Goal: Contribute content

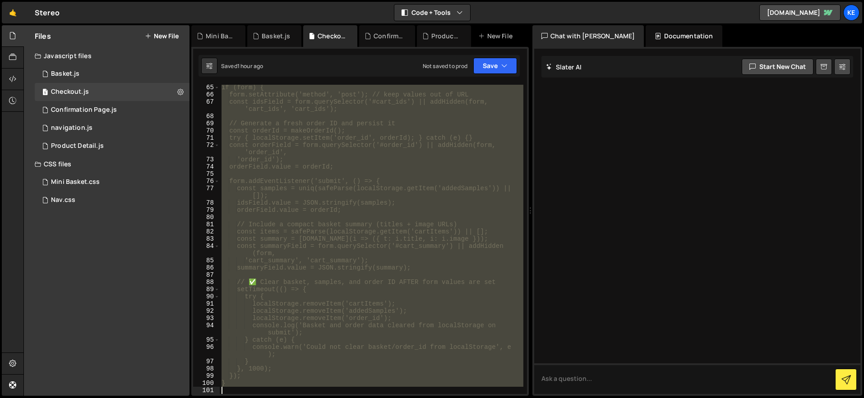
scroll to position [831, 0]
drag, startPoint x: 221, startPoint y: 88, endPoint x: 450, endPoint y: 436, distance: 416.5
click at [450, 398] on html "Projects [GEOGRAPHIC_DATA] Blog Ke Projects Your Teams Account Upgrade Logout" at bounding box center [432, 199] width 864 height 398
paste textarea "</script>"
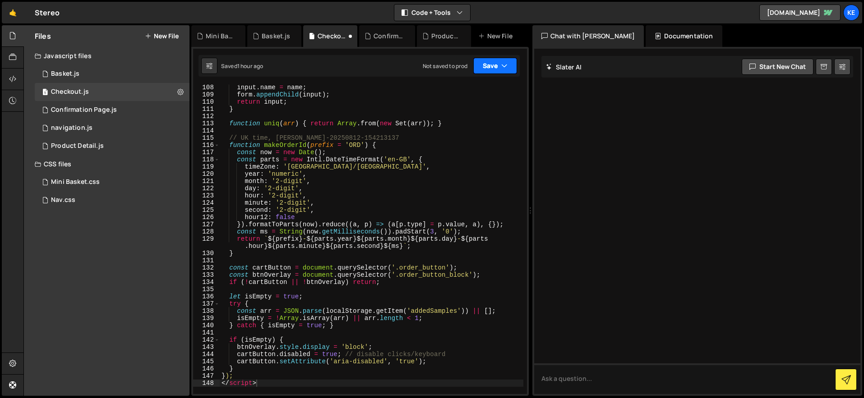
click at [485, 68] on button "Save" at bounding box center [495, 66] width 44 height 16
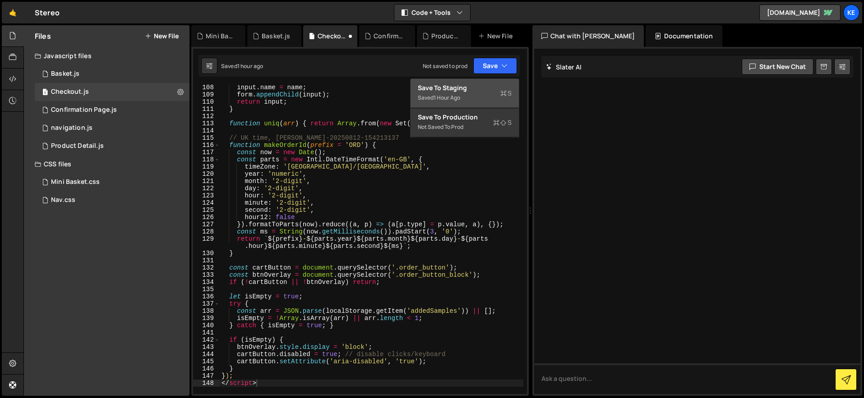
click at [477, 83] on div "Save to Staging S" at bounding box center [465, 87] width 94 height 9
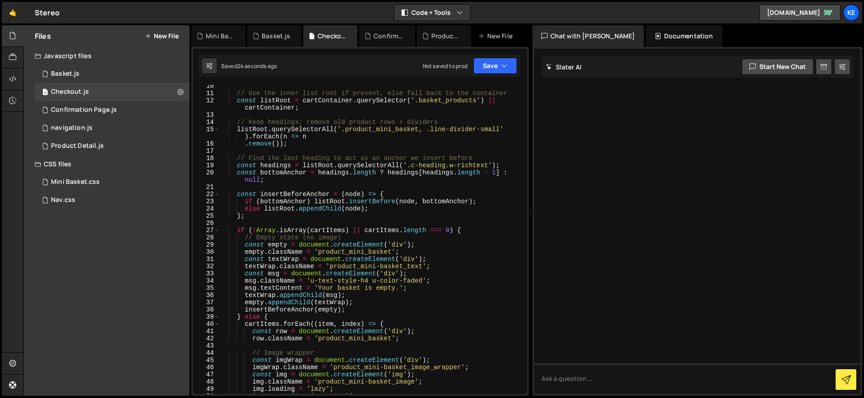
scroll to position [0, 0]
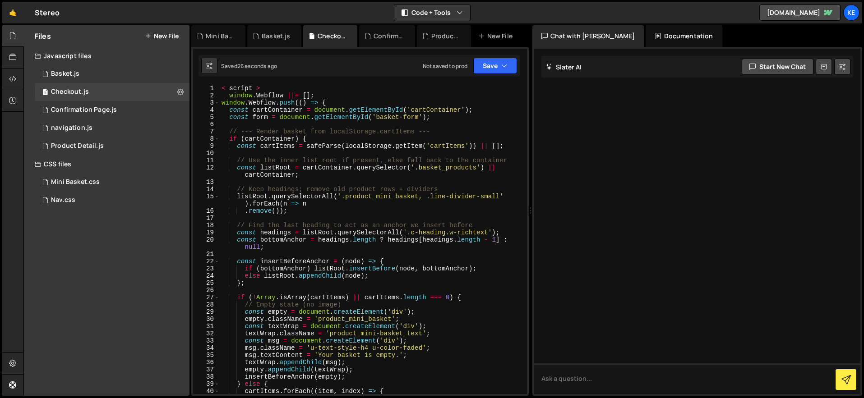
type textarea "< script >"
drag, startPoint x: 267, startPoint y: 88, endPoint x: 203, endPoint y: 88, distance: 63.6
click at [203, 88] on div "< script > 1 2 3 4 5 6 7 8 9 10 11 12 13 14 15 16 17 18 19 20 21 22 23 24 25 26…" at bounding box center [360, 239] width 334 height 309
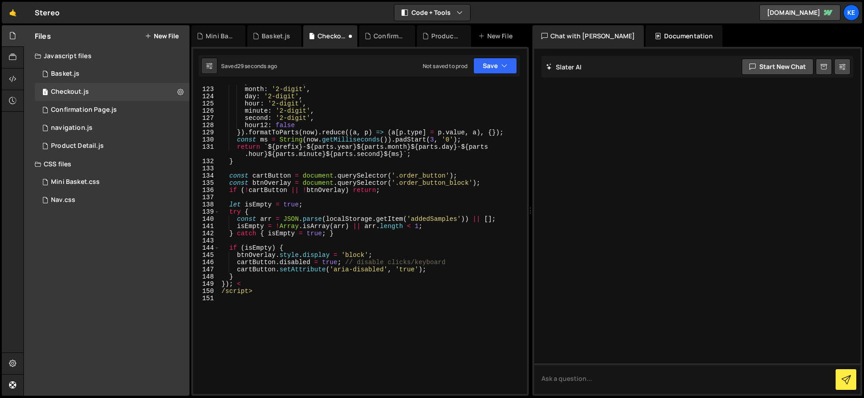
scroll to position [996, 0]
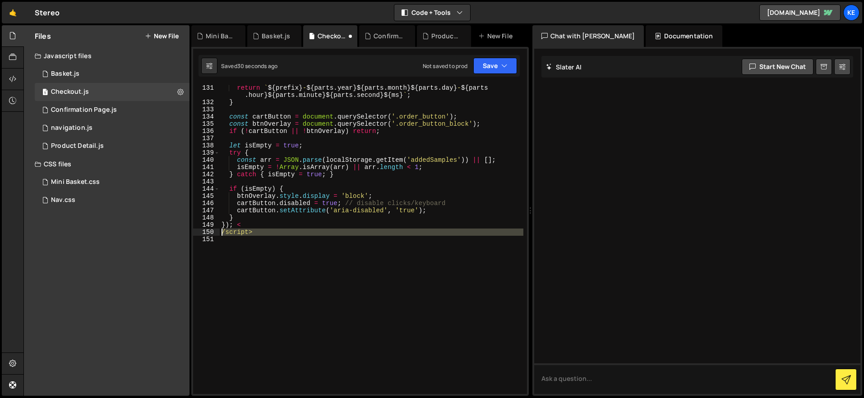
drag, startPoint x: 274, startPoint y: 236, endPoint x: 210, endPoint y: 234, distance: 64.1
click at [210, 234] on div "window.Webflow ||= []; 131 132 133 134 135 136 137 138 139 140 141 142 143 144 …" at bounding box center [360, 239] width 334 height 309
type textarea "/script>"
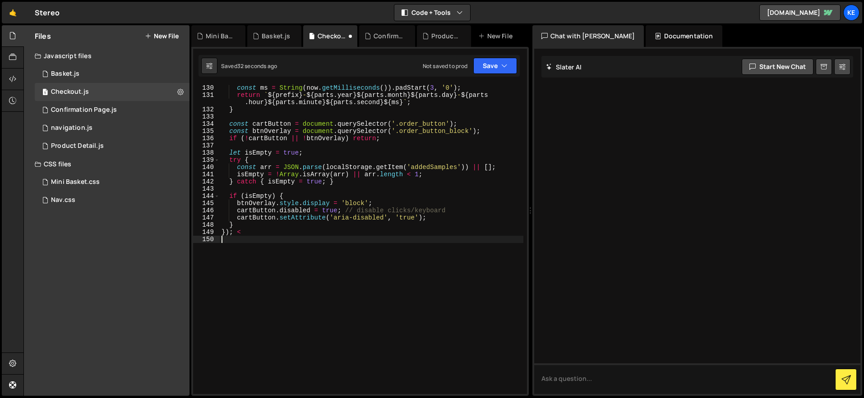
scroll to position [982, 0]
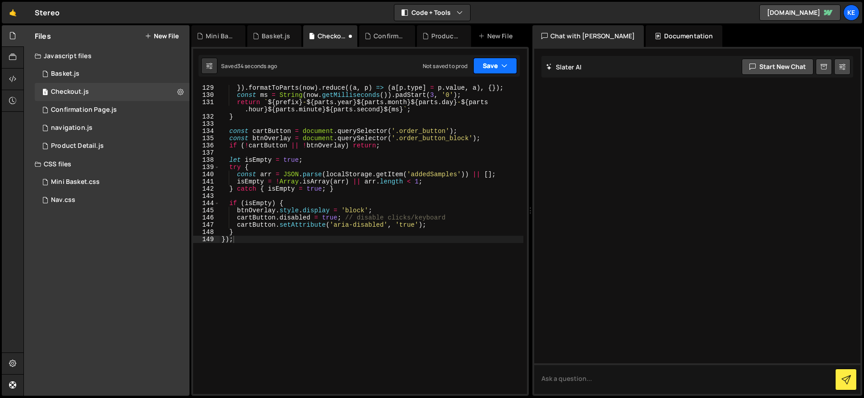
click at [486, 63] on button "Save" at bounding box center [495, 66] width 44 height 16
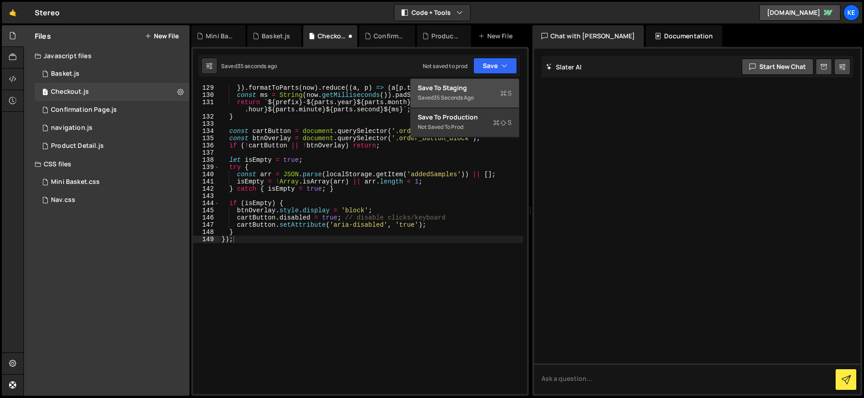
click at [484, 89] on div "Save to Staging S" at bounding box center [465, 87] width 94 height 9
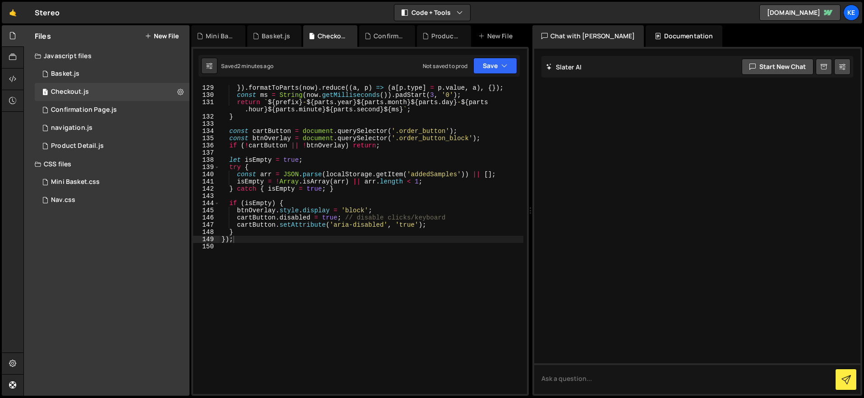
click at [354, 234] on div "}) . formatToParts ( now ) . reduce (( a , p ) => ( a [ p . type ] = p . value …" at bounding box center [372, 246] width 304 height 324
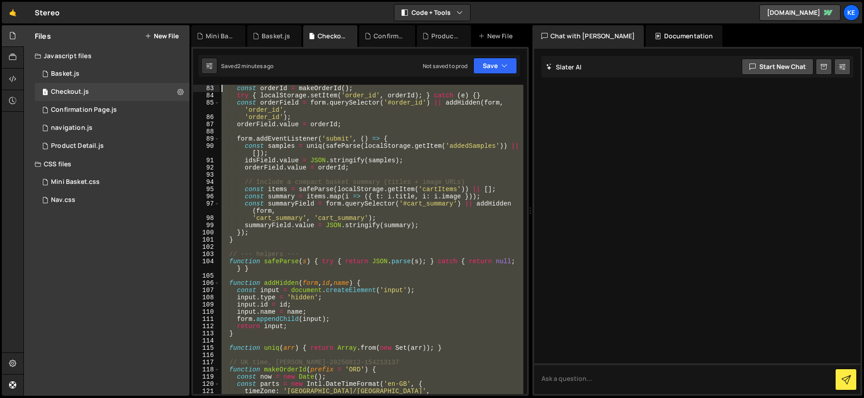
scroll to position [0, 0]
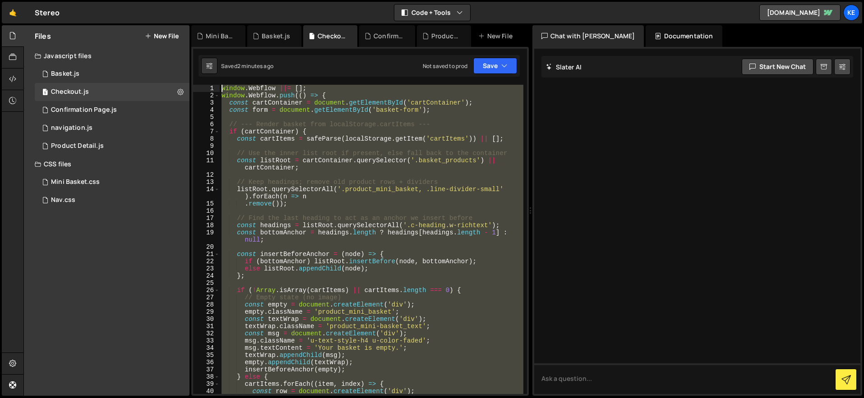
drag, startPoint x: 341, startPoint y: 245, endPoint x: 203, endPoint y: -34, distance: 311.5
click at [203, 0] on html "Projects [GEOGRAPHIC_DATA] Blog Ke Projects Your Teams Account Upgrade Logout" at bounding box center [432, 199] width 864 height 398
type textarea "window.Webflow ||= []; window.Webflow.push(() => {"
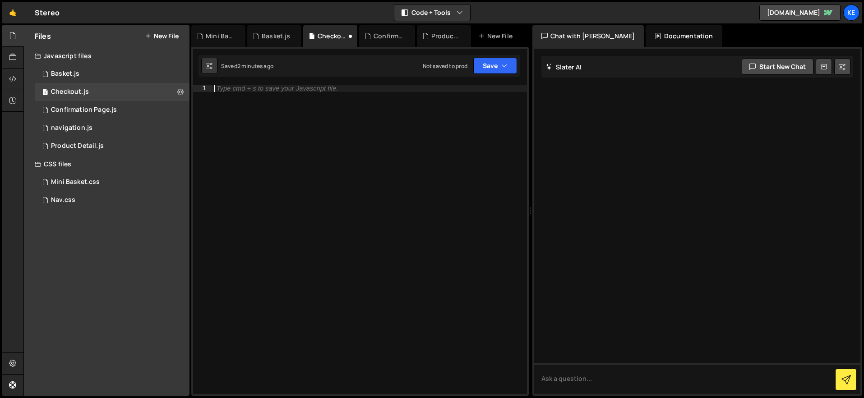
scroll to position [802, 0]
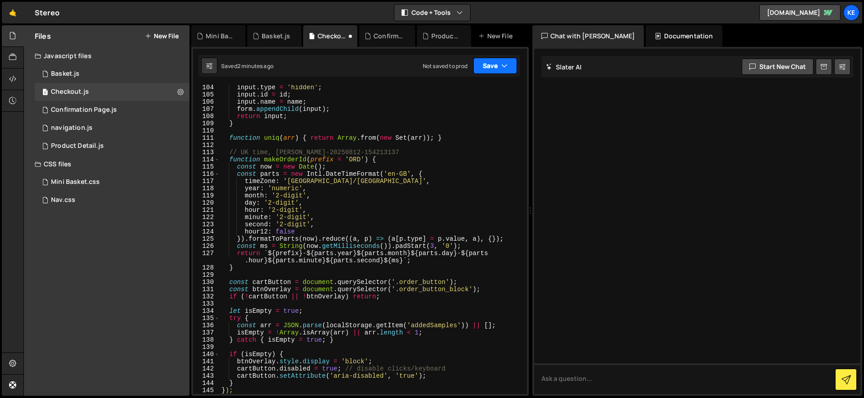
click at [489, 66] on button "Save" at bounding box center [495, 66] width 44 height 16
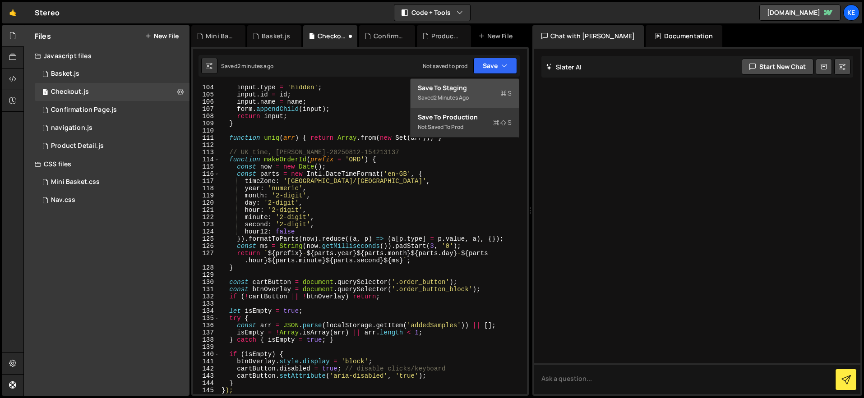
click at [479, 91] on div "Save to Staging S" at bounding box center [465, 87] width 94 height 9
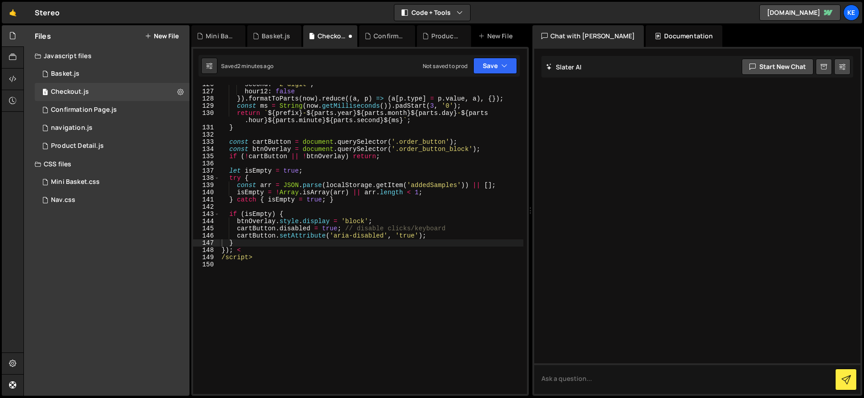
scroll to position [964, 0]
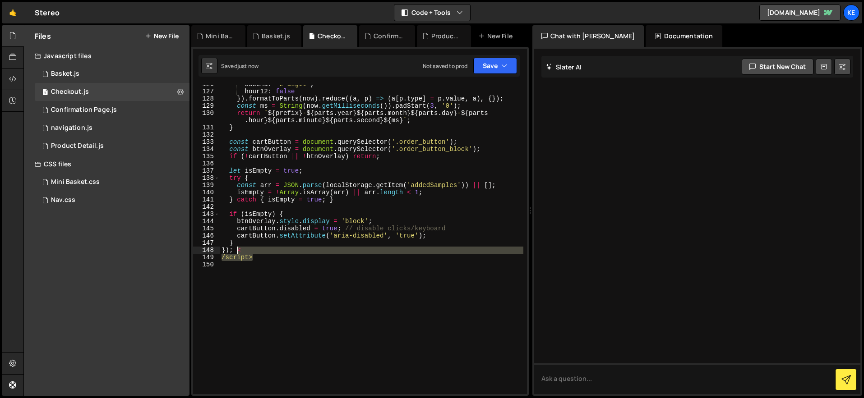
drag, startPoint x: 267, startPoint y: 261, endPoint x: 236, endPoint y: 254, distance: 31.9
click at [236, 254] on div "second : '2-digit' , hour12 : false }) . formatToParts ( now ) . reduce (( a , …" at bounding box center [372, 243] width 304 height 324
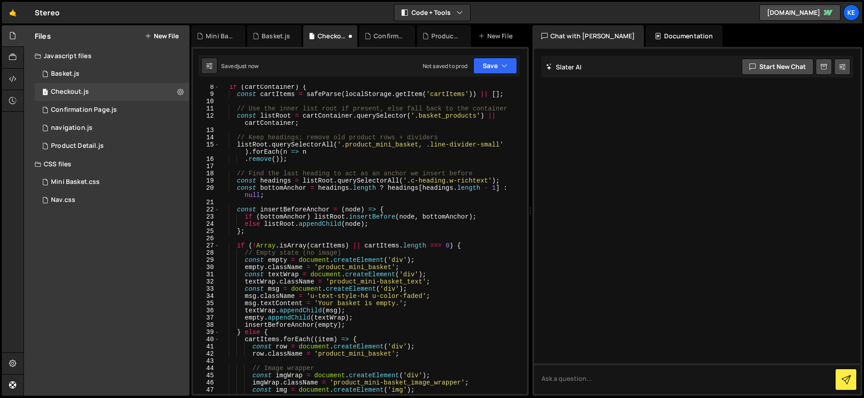
scroll to position [0, 0]
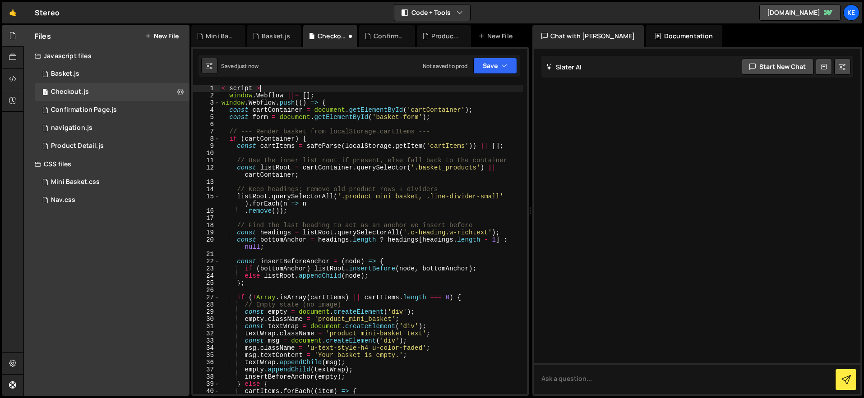
drag, startPoint x: 266, startPoint y: 87, endPoint x: 206, endPoint y: 87, distance: 60.0
click at [206, 87] on div "}); 1 2 3 4 5 6 7 8 9 10 11 12 13 14 15 16 17 18 19 20 21 22 23 24 25 26 27 28 …" at bounding box center [360, 239] width 334 height 309
type textarea "< script >"
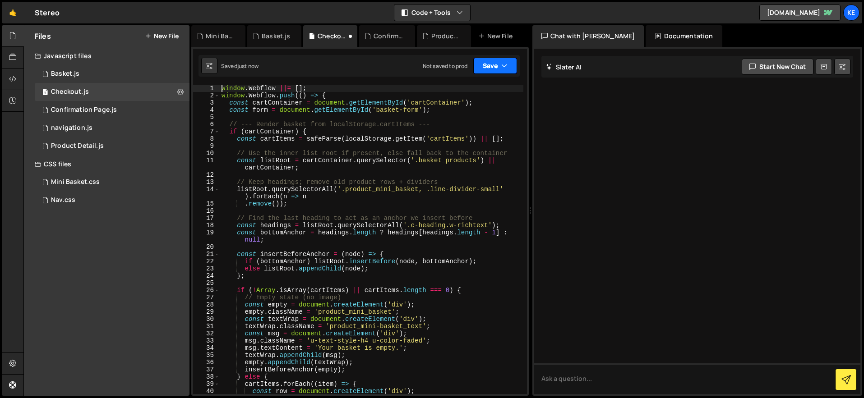
click at [498, 65] on button "Save" at bounding box center [495, 66] width 44 height 16
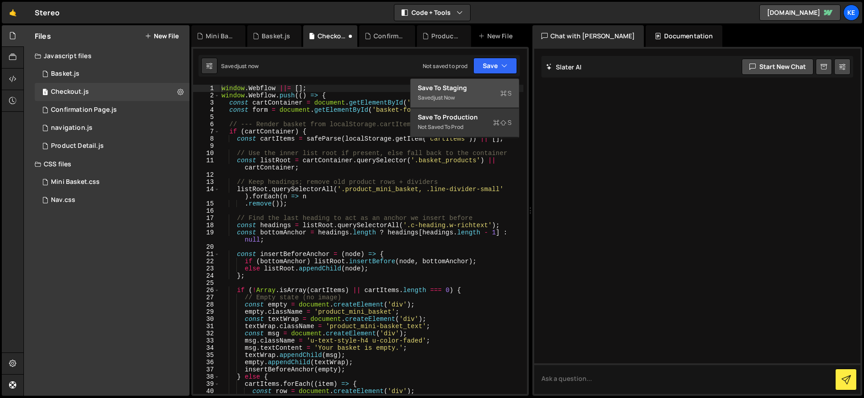
click at [467, 84] on div "Save to Staging S" at bounding box center [465, 87] width 94 height 9
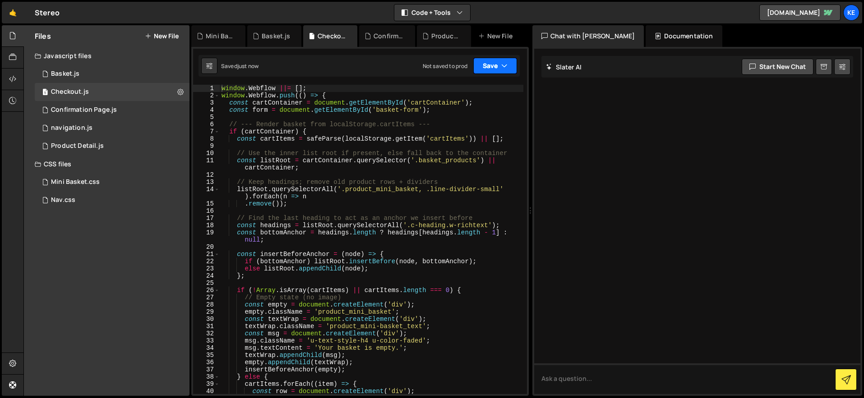
click at [490, 65] on button "Save" at bounding box center [495, 66] width 44 height 16
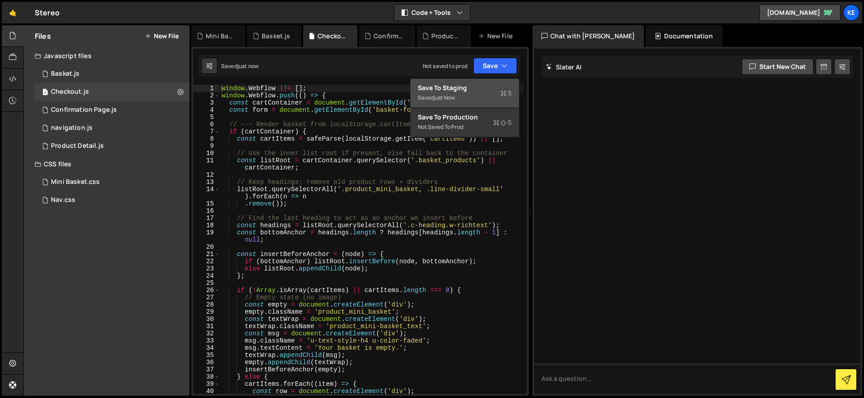
click at [478, 91] on div "Save to Staging S" at bounding box center [465, 87] width 94 height 9
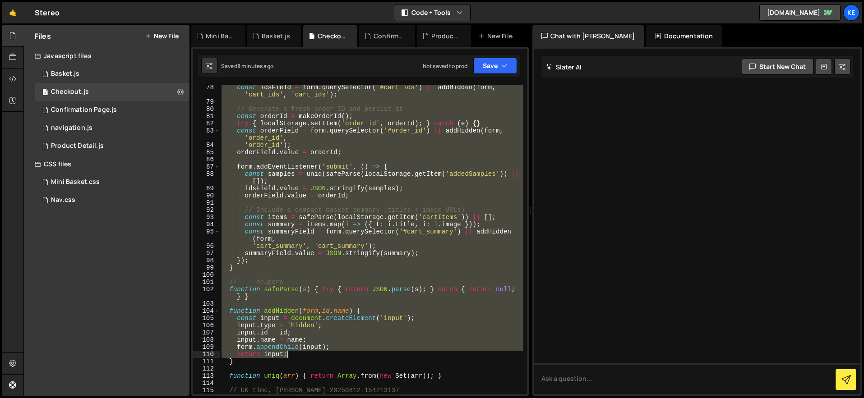
scroll to position [938, 0]
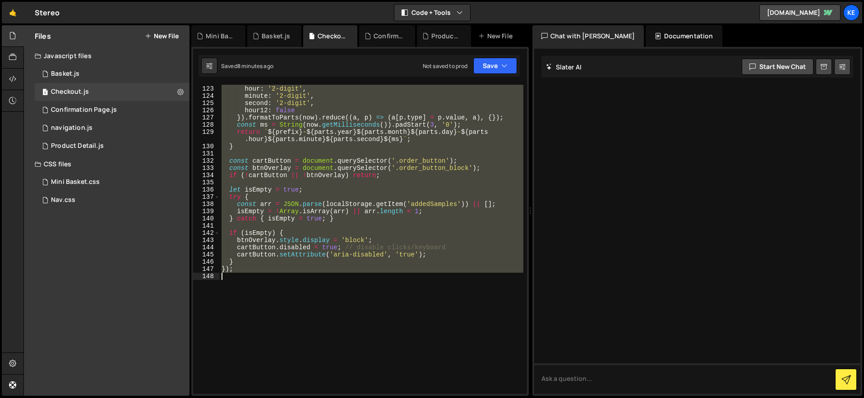
drag, startPoint x: 221, startPoint y: 88, endPoint x: 434, endPoint y: 355, distance: 341.8
click at [434, 355] on div "day : '2-digit' , hour : '2-digit' , minute : '2-digit' , second : '2-digit' , …" at bounding box center [372, 240] width 304 height 324
paste textarea "</script>"
type textarea "</script>"
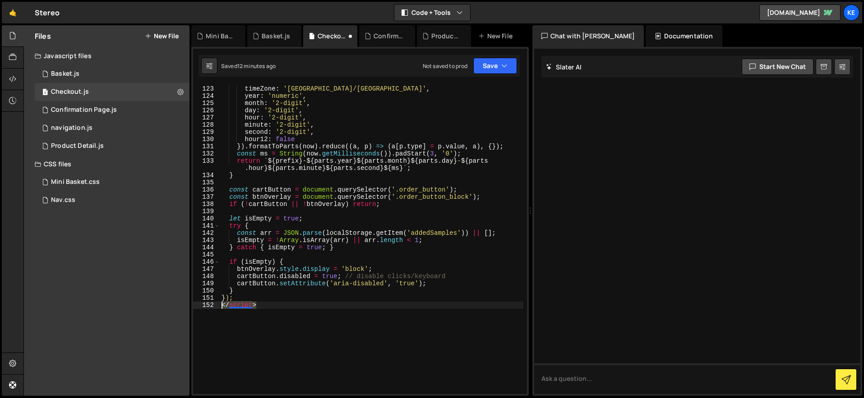
drag, startPoint x: 282, startPoint y: 303, endPoint x: 215, endPoint y: 306, distance: 67.3
click at [215, 306] on div "</script> 122 123 124 125 126 127 128 129 130 131 132 133 134 135 136 137 138 1…" at bounding box center [360, 239] width 334 height 309
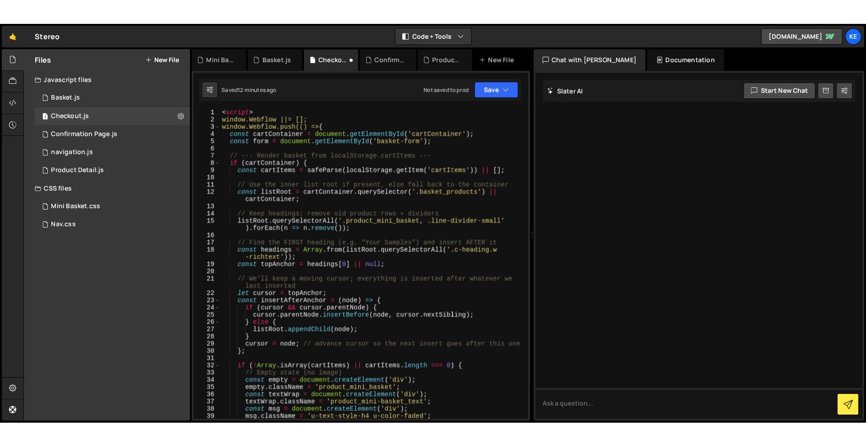
scroll to position [0, 0]
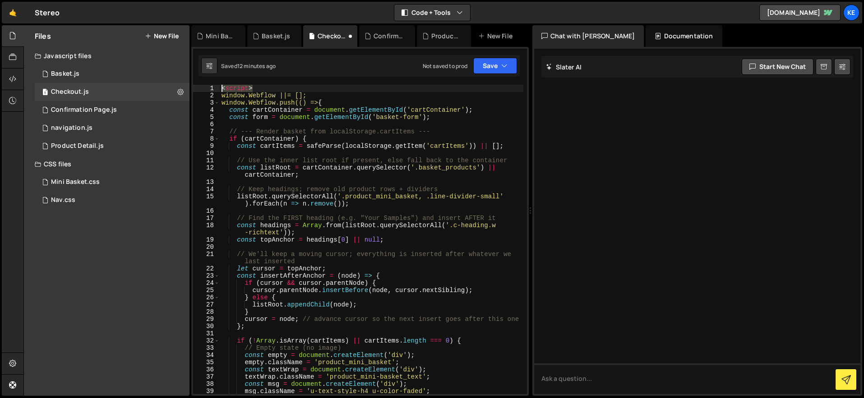
drag, startPoint x: 254, startPoint y: 88, endPoint x: 214, endPoint y: 88, distance: 40.6
click at [214, 88] on div "}); 1 2 3 4 5 6 7 8 9 10 11 12 13 14 15 16 17 18 19 20 21 22 23 24 25 26 27 28 …" at bounding box center [360, 239] width 334 height 309
type textarea "<script>"
type textarea "window.Webflow ||= [];"
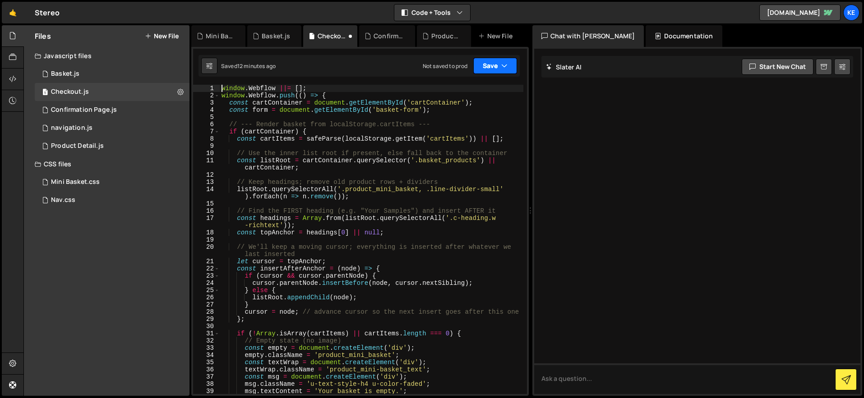
click at [492, 66] on button "Save" at bounding box center [495, 66] width 44 height 16
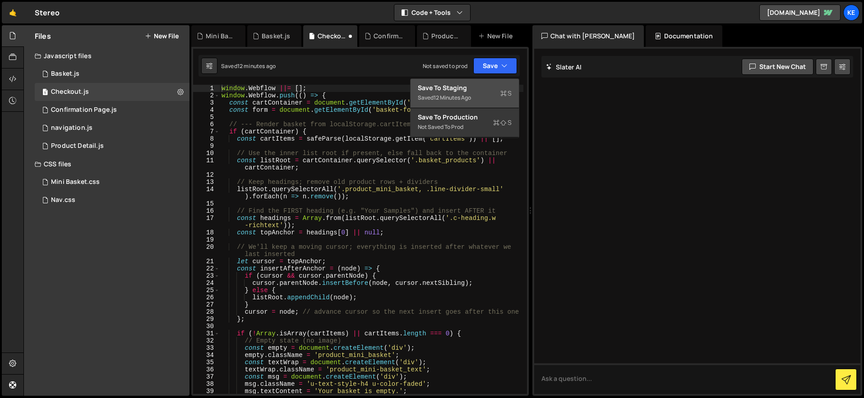
click at [479, 83] on div "Save to Staging S" at bounding box center [465, 87] width 94 height 9
